Goal: Task Accomplishment & Management: Use online tool/utility

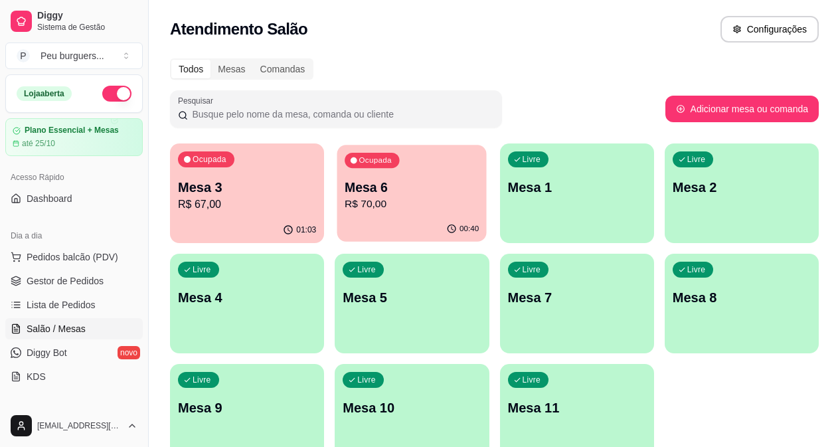
click at [345, 189] on p "Mesa 6" at bounding box center [412, 188] width 134 height 18
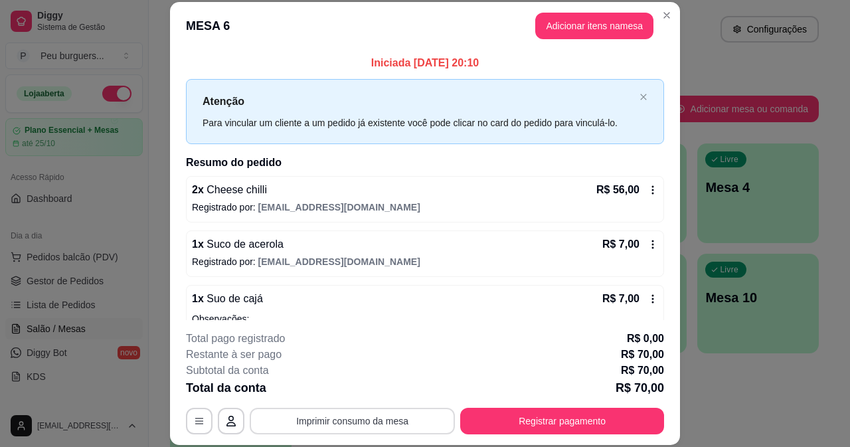
click at [420, 411] on button "Imprimir consumo da mesa" at bounding box center [352, 421] width 205 height 27
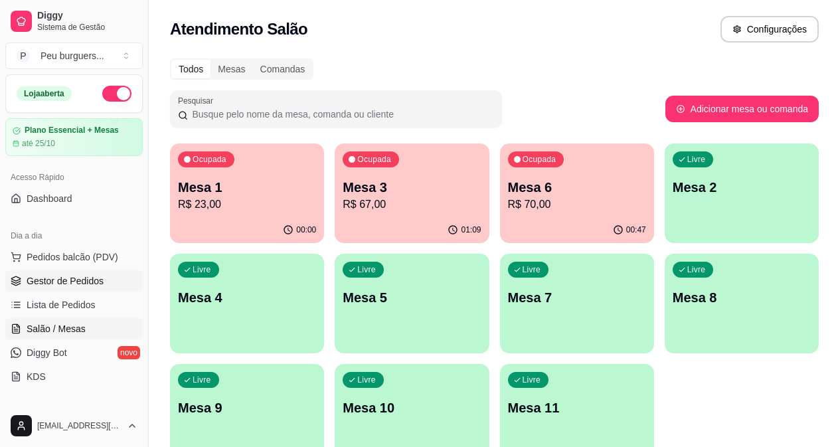
click at [64, 280] on span "Gestor de Pedidos" at bounding box center [65, 280] width 77 height 13
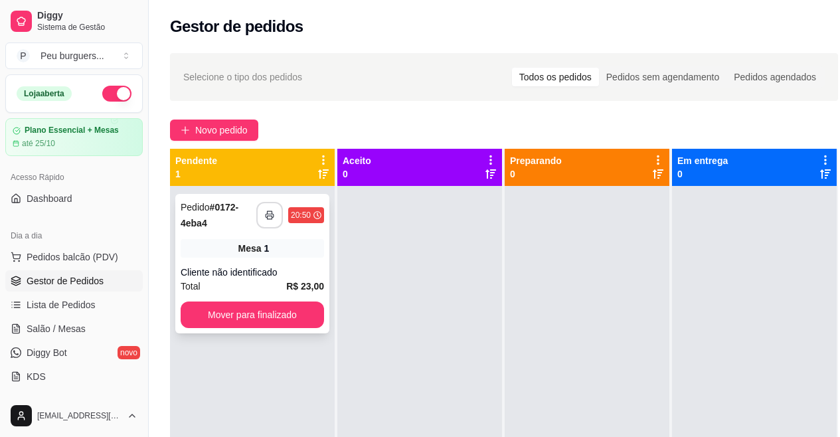
click at [274, 213] on icon "button" at bounding box center [269, 215] width 9 height 9
click at [278, 313] on button "Mover para finalizado" at bounding box center [252, 314] width 143 height 27
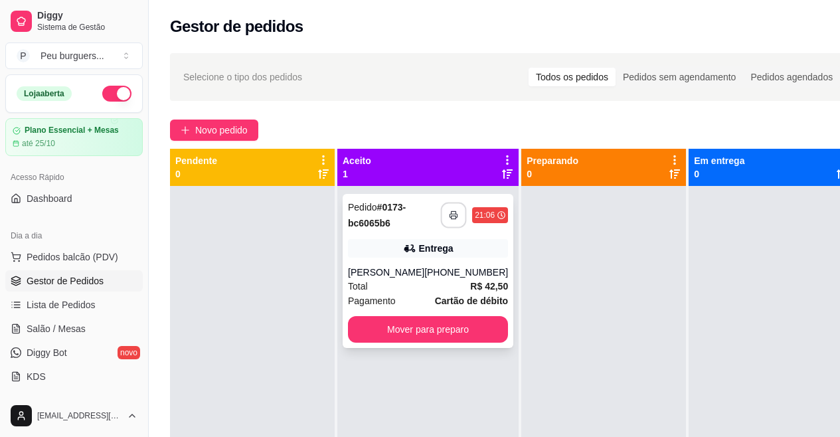
click at [441, 220] on button "button" at bounding box center [454, 216] width 26 height 26
click at [441, 209] on button "button" at bounding box center [454, 216] width 26 height 26
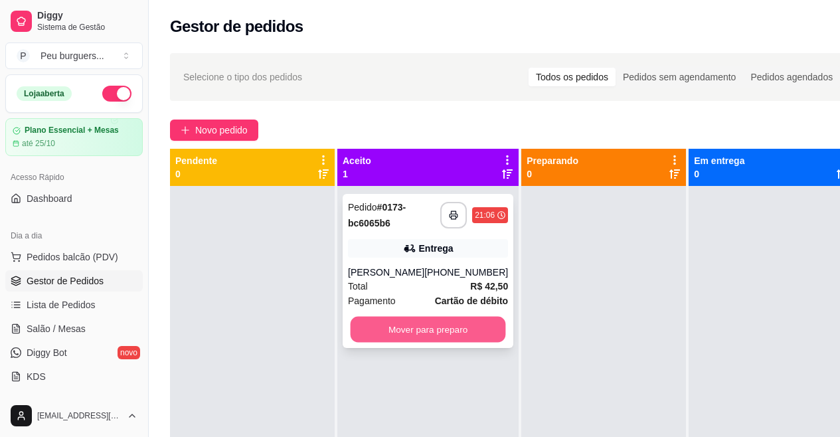
click at [460, 321] on button "Mover para preparo" at bounding box center [428, 330] width 155 height 26
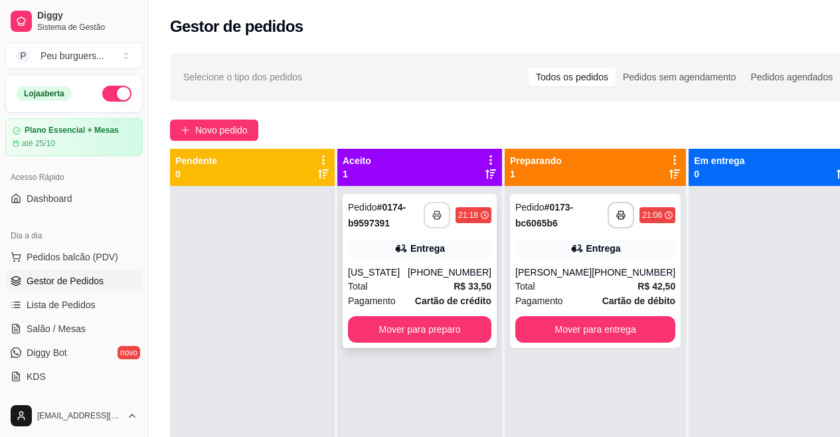
click at [436, 211] on icon "button" at bounding box center [436, 215] width 9 height 9
click at [454, 328] on button "Mover para preparo" at bounding box center [419, 330] width 139 height 26
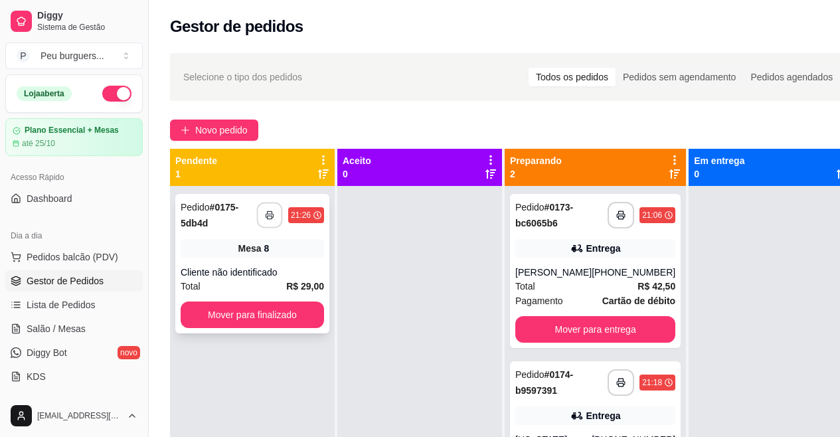
click at [271, 205] on button "button" at bounding box center [270, 216] width 26 height 26
click at [299, 321] on button "Mover para finalizado" at bounding box center [252, 315] width 139 height 26
click at [274, 209] on button "button" at bounding box center [270, 216] width 26 height 26
click at [206, 319] on button "Mover para finalizado" at bounding box center [252, 314] width 143 height 27
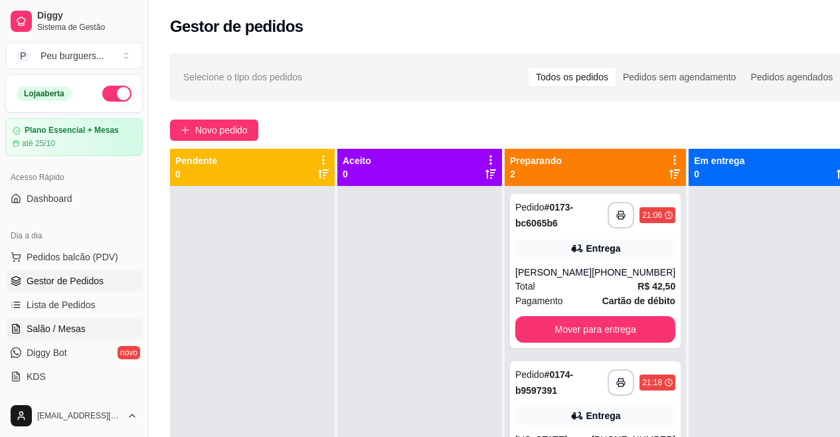
click at [57, 331] on span "Salão / Mesas" at bounding box center [56, 328] width 59 height 13
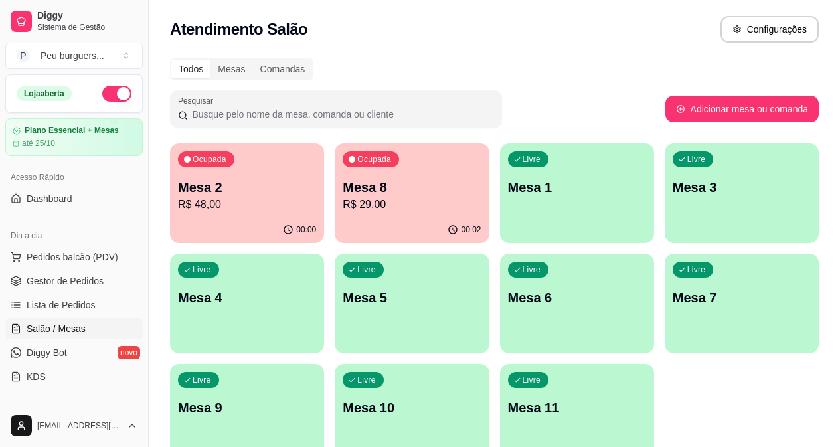
click at [352, 192] on p "Mesa 8" at bounding box center [412, 187] width 138 height 19
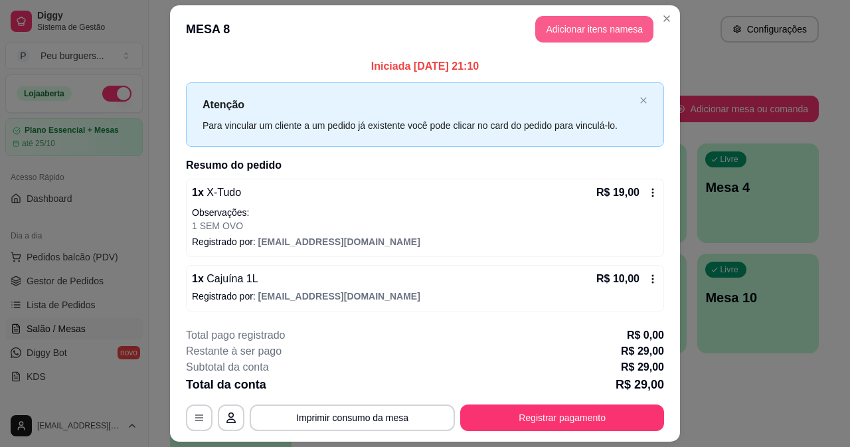
click at [615, 23] on button "Adicionar itens na mesa" at bounding box center [594, 29] width 118 height 27
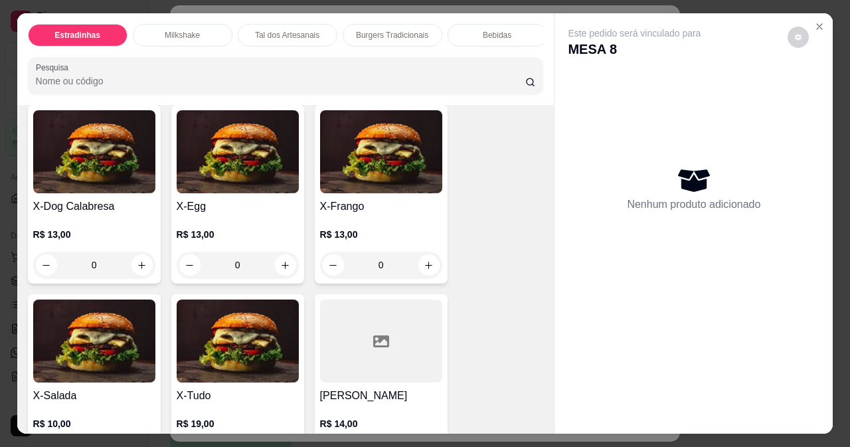
scroll to position [2370, 0]
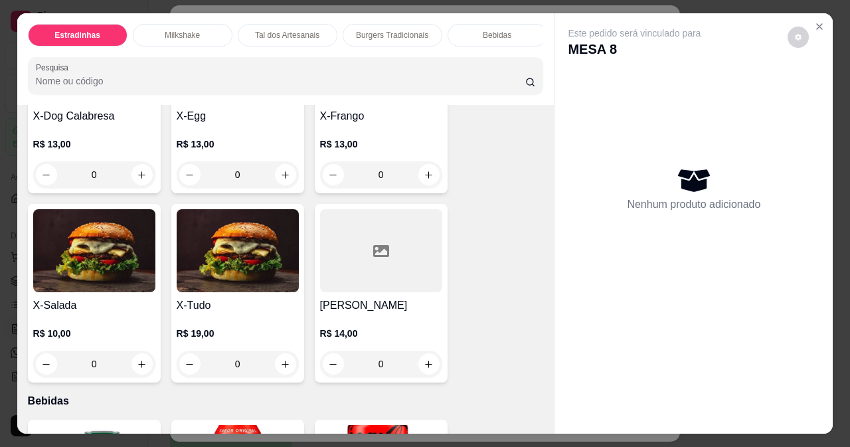
click at [279, 351] on div "0" at bounding box center [238, 364] width 122 height 27
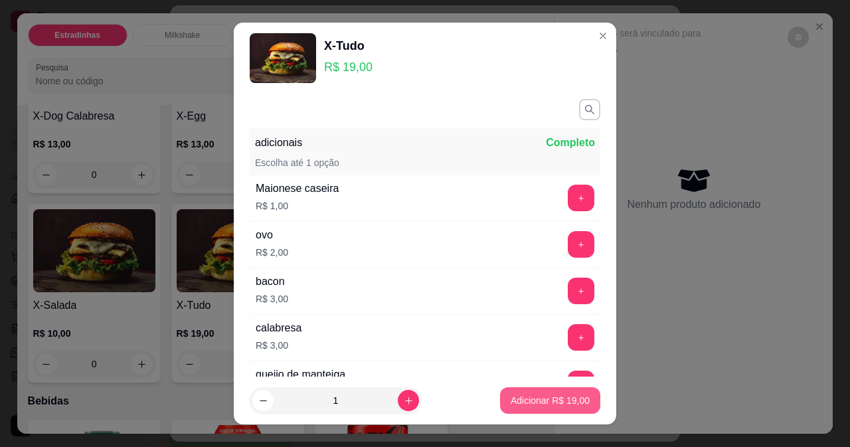
click at [511, 398] on p "Adicionar R$ 19,00" at bounding box center [550, 400] width 79 height 13
type input "1"
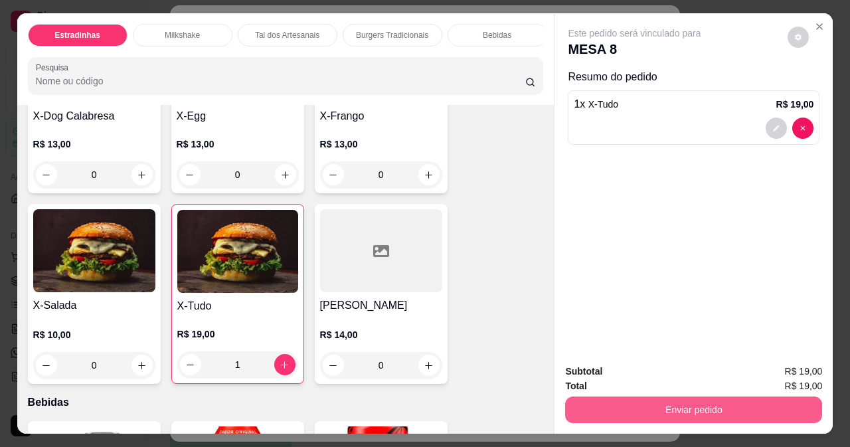
click at [639, 406] on button "Enviar pedido" at bounding box center [693, 409] width 257 height 27
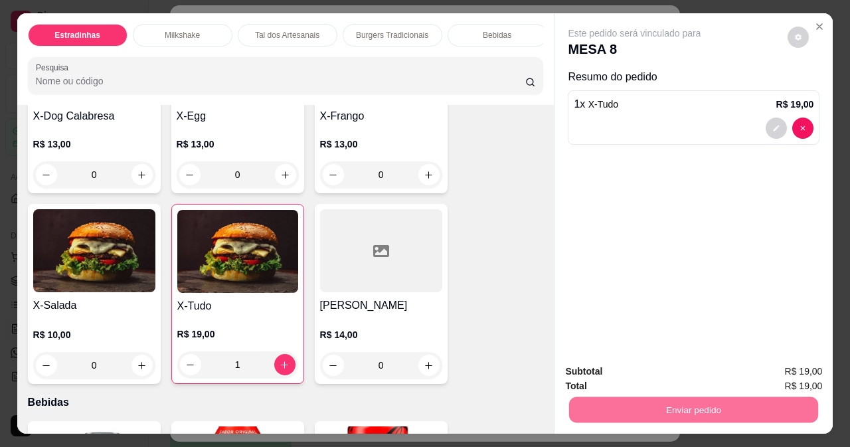
click at [806, 377] on button "Enviar pedido" at bounding box center [787, 371] width 75 height 25
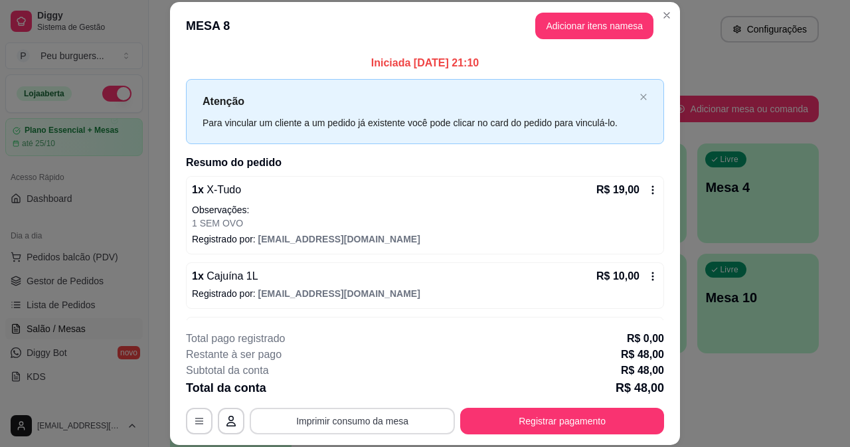
click at [399, 411] on button "Imprimir consumo da mesa" at bounding box center [352, 421] width 205 height 27
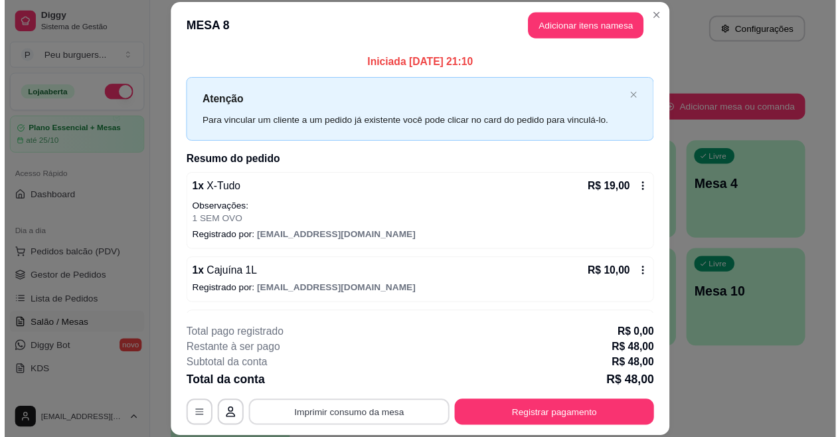
scroll to position [0, 0]
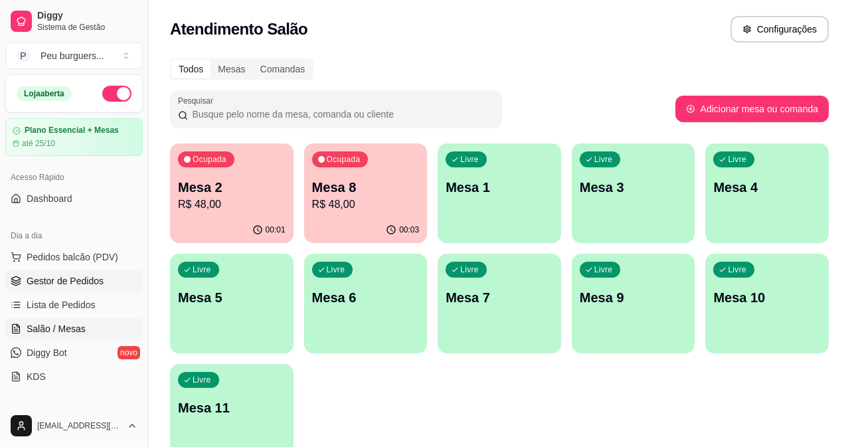
click at [55, 278] on span "Gestor de Pedidos" at bounding box center [65, 280] width 77 height 13
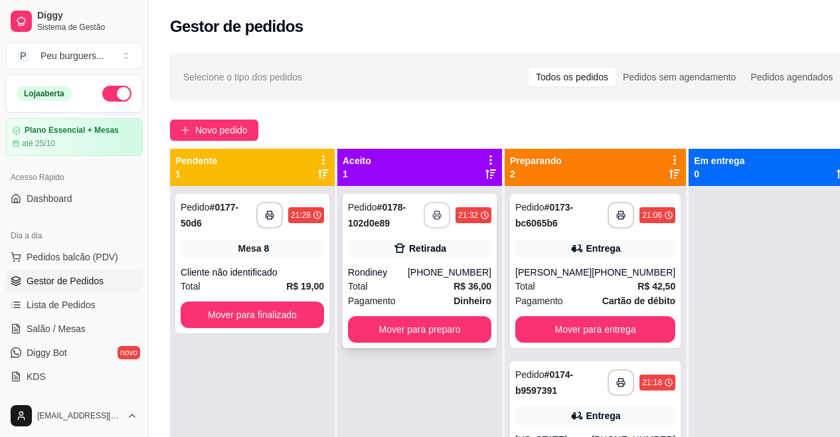
click at [438, 213] on icon "button" at bounding box center [436, 215] width 9 height 9
click at [408, 322] on button "Mover para preparo" at bounding box center [419, 329] width 143 height 27
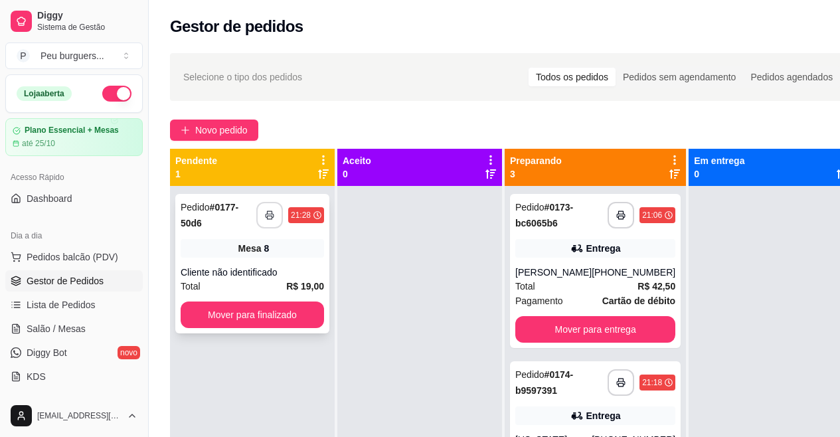
click at [270, 222] on button "button" at bounding box center [269, 215] width 27 height 27
click at [298, 313] on button "Mover para finalizado" at bounding box center [252, 314] width 143 height 27
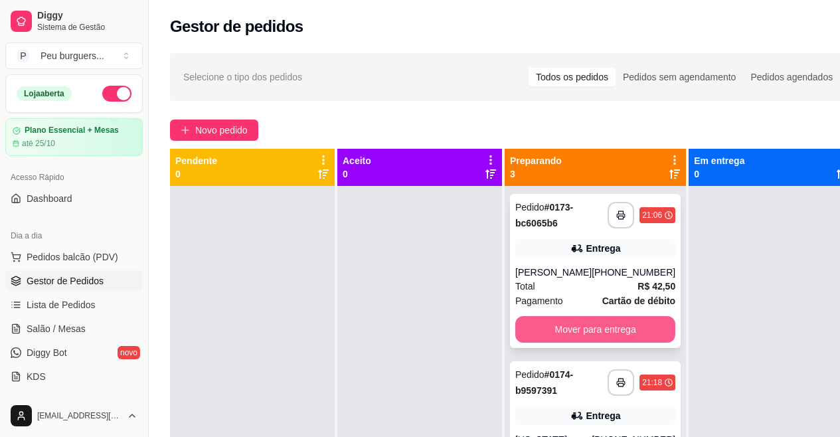
click at [540, 326] on button "Mover para entrega" at bounding box center [595, 329] width 160 height 27
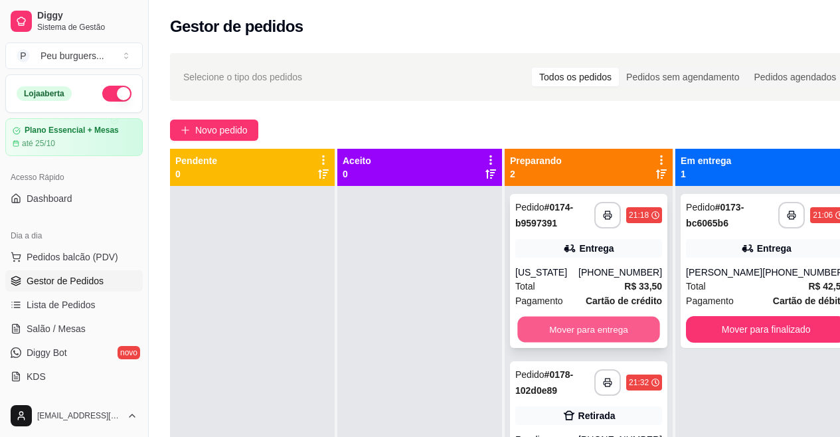
click at [561, 325] on button "Mover para entrega" at bounding box center [588, 330] width 142 height 26
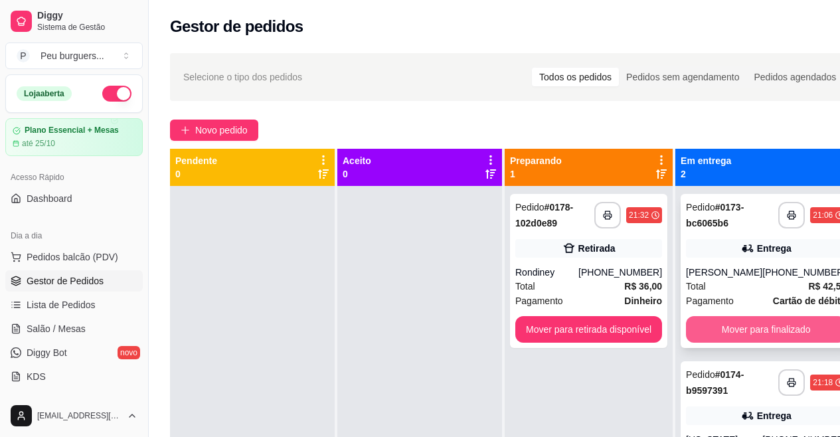
click at [760, 319] on button "Mover para finalizado" at bounding box center [766, 329] width 160 height 27
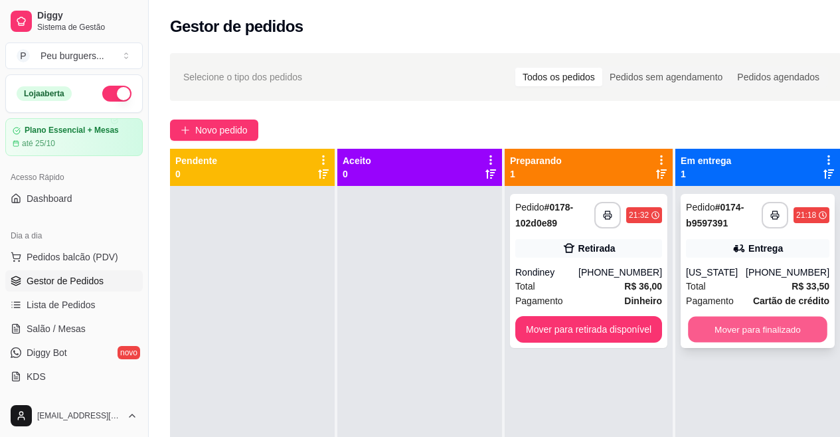
click at [766, 337] on button "Mover para finalizado" at bounding box center [757, 330] width 139 height 26
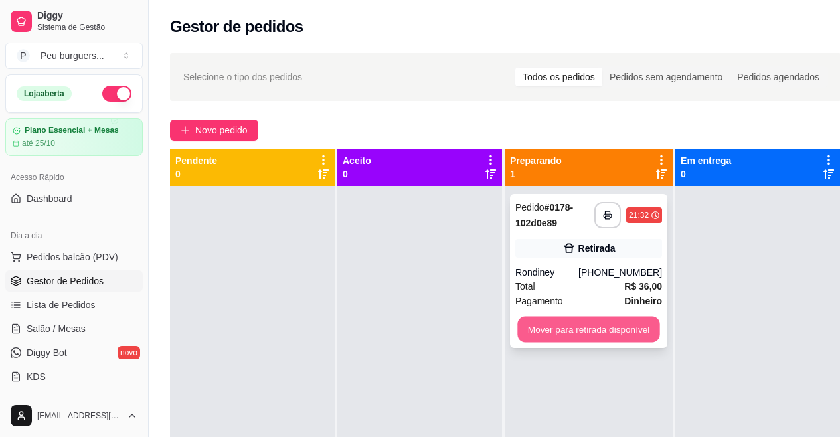
click at [642, 325] on button "Mover para retirada disponível" at bounding box center [588, 330] width 142 height 26
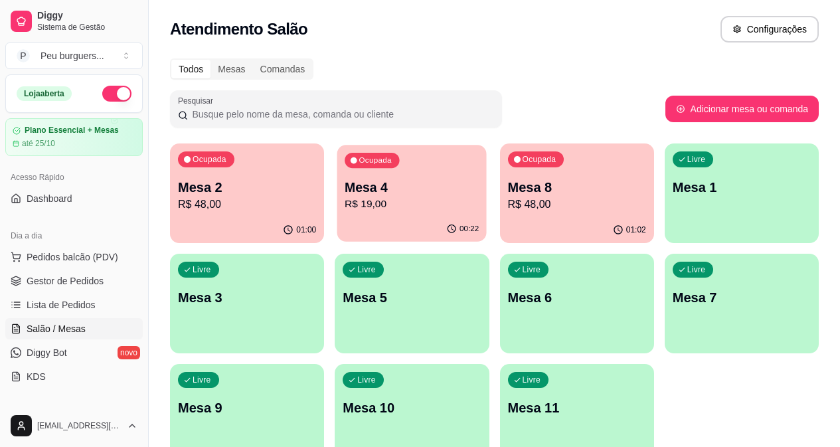
click at [355, 219] on div "00:22" at bounding box center [411, 228] width 149 height 25
click at [65, 272] on link "Gestor de Pedidos" at bounding box center [73, 280] width 137 height 21
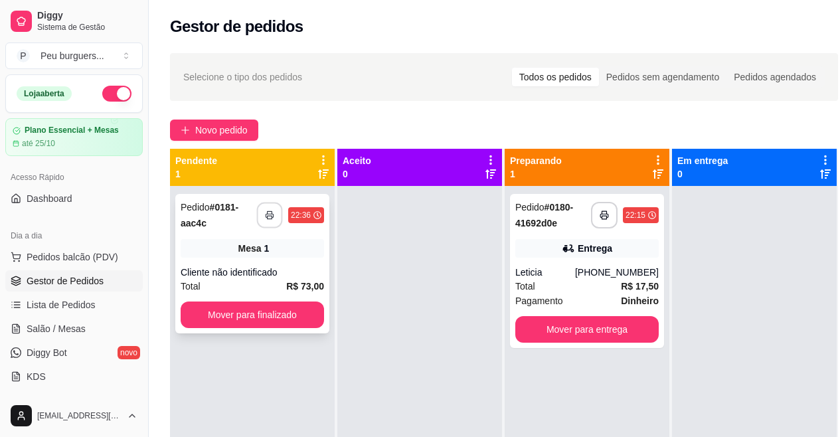
click at [270, 212] on icon "button" at bounding box center [269, 215] width 9 height 9
click at [280, 311] on button "Mover para finalizado" at bounding box center [252, 315] width 139 height 26
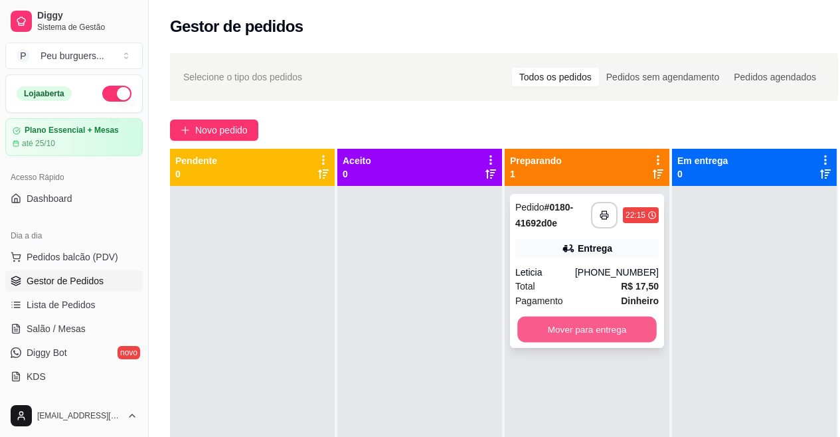
click at [612, 338] on button "Mover para entrega" at bounding box center [586, 330] width 139 height 26
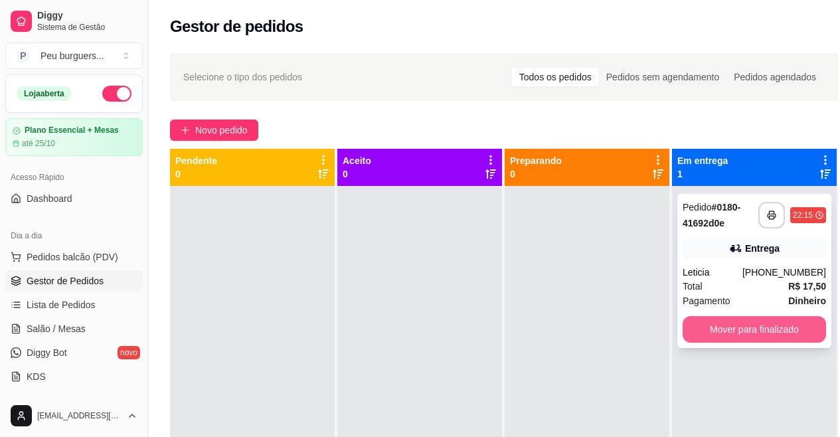
click at [746, 333] on button "Mover para finalizado" at bounding box center [754, 329] width 143 height 27
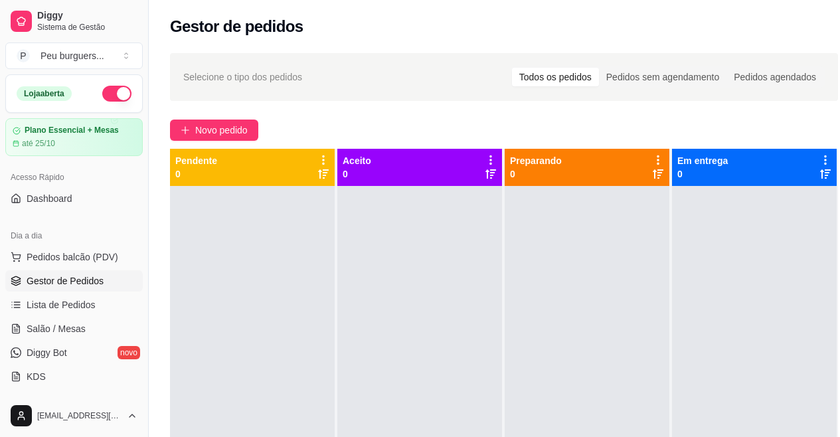
click at [102, 91] on button "button" at bounding box center [116, 94] width 29 height 16
